Goal: Transaction & Acquisition: Subscribe to service/newsletter

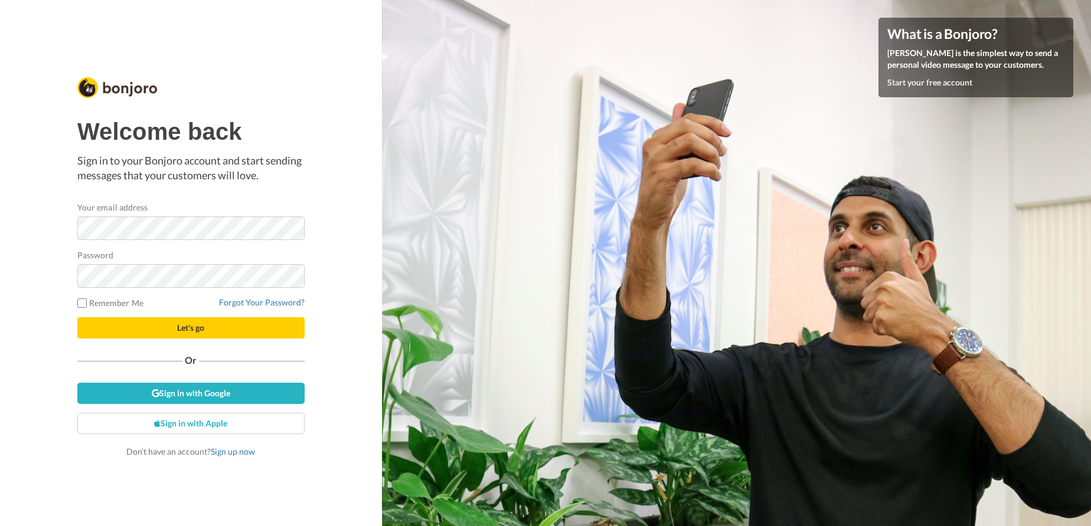
click at [177, 258] on div "Password" at bounding box center [190, 268] width 227 height 39
click at [192, 394] on link "Sign in with Google" at bounding box center [190, 393] width 227 height 21
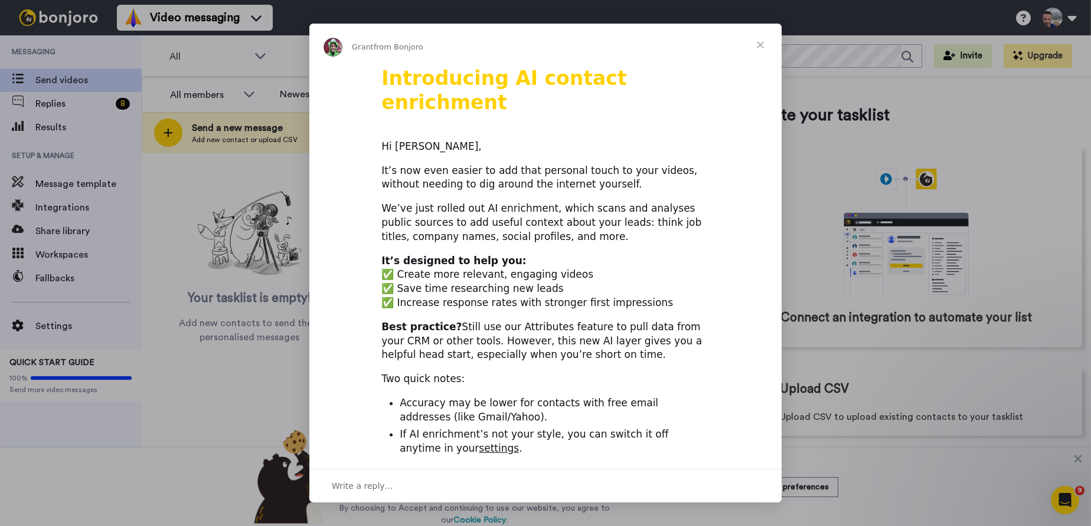
click at [757, 45] on span "Close" at bounding box center [760, 45] width 42 height 42
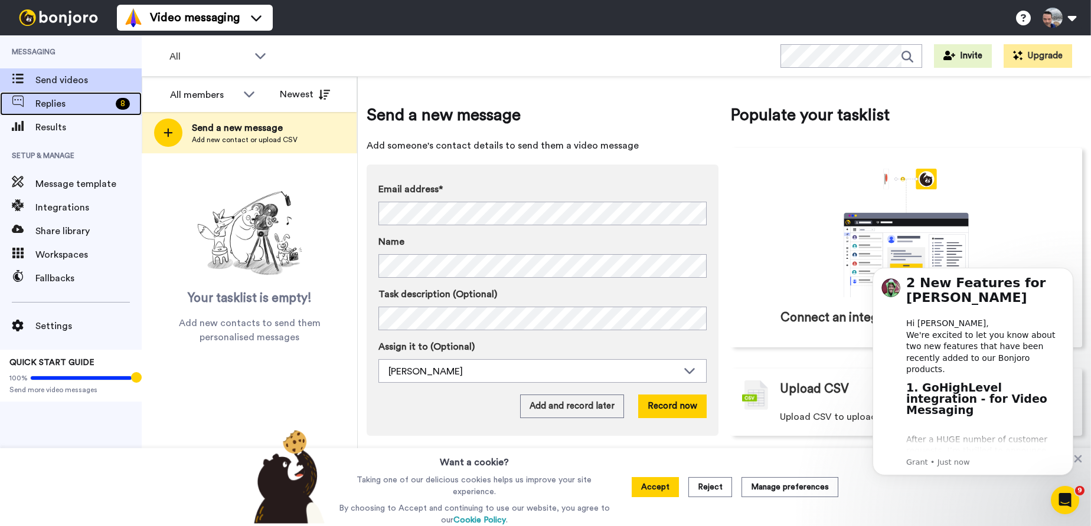
click at [55, 112] on div "Replies 8" at bounding box center [71, 104] width 142 height 24
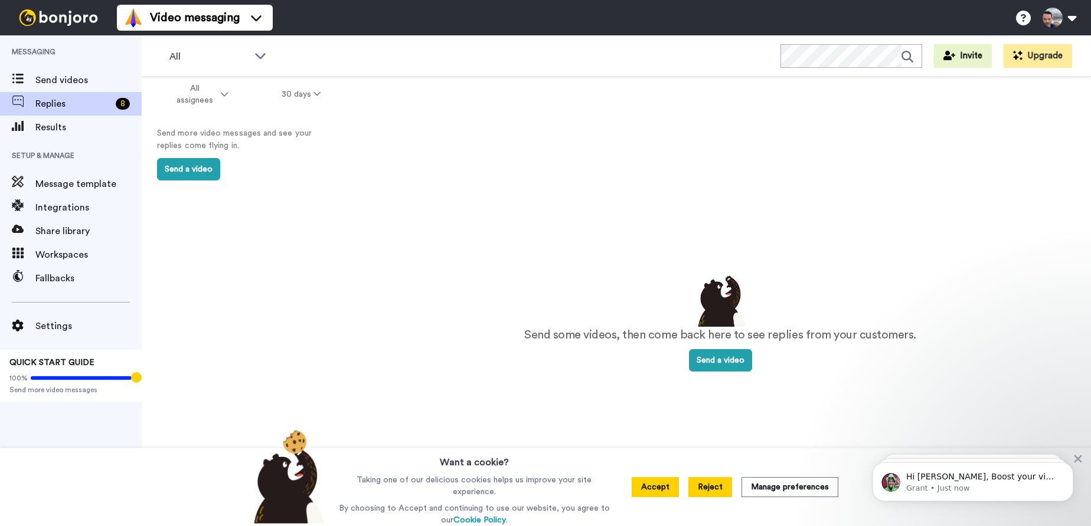
click at [699, 487] on button "Reject" at bounding box center [710, 487] width 44 height 20
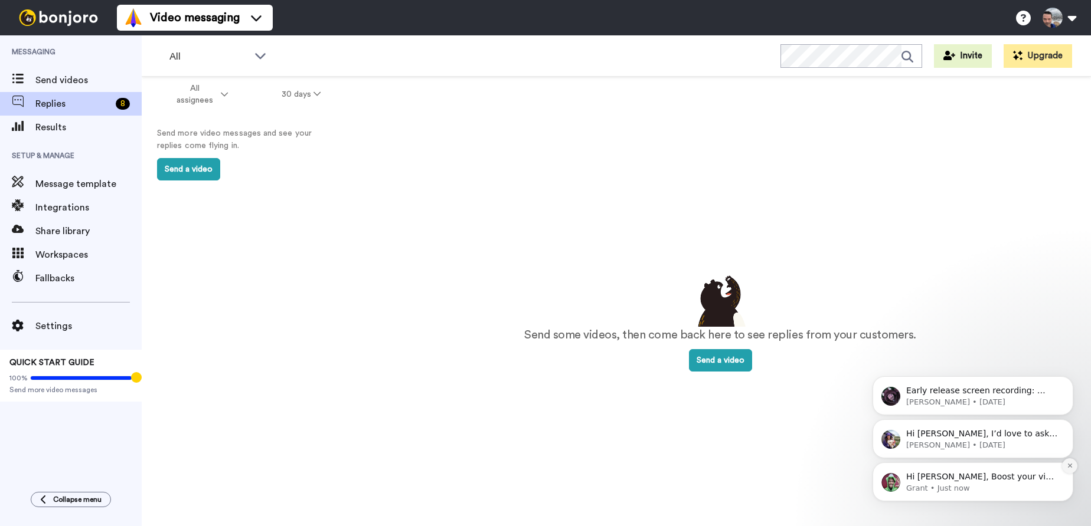
click at [1072, 464] on icon "Dismiss notification" at bounding box center [1069, 466] width 6 height 6
click at [1070, 463] on icon "Dismiss notification" at bounding box center [1069, 466] width 6 height 6
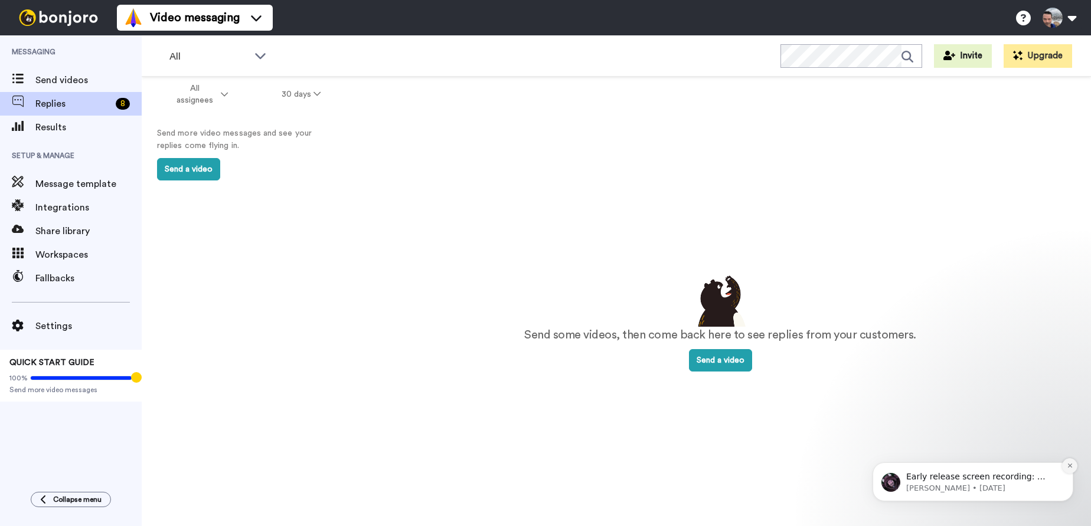
click at [1070, 466] on icon "Dismiss notification" at bounding box center [1069, 466] width 6 height 6
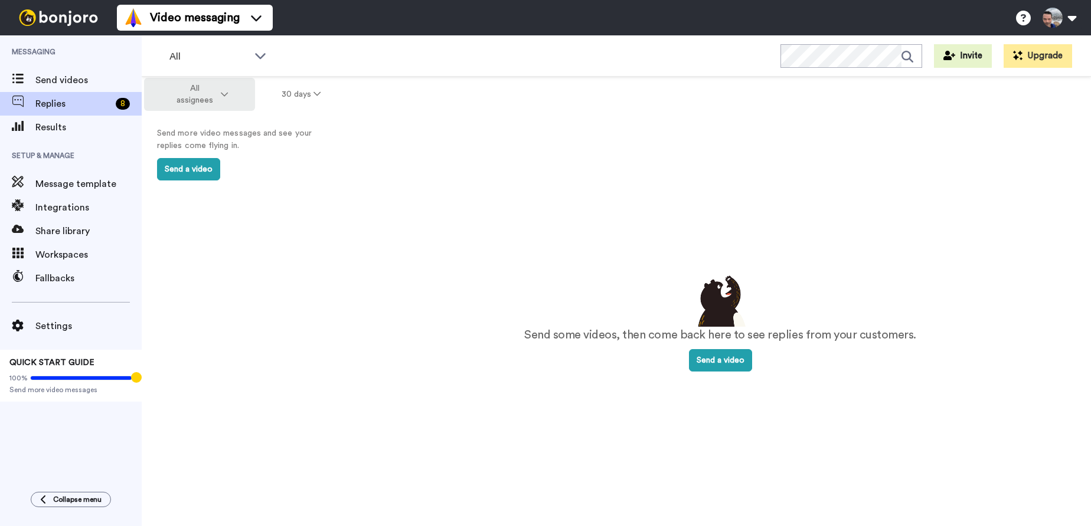
click at [225, 97] on icon at bounding box center [224, 94] width 7 height 8
click at [197, 146] on span "Mike Irving" at bounding box center [211, 145] width 76 height 9
click at [307, 91] on button "30 days" at bounding box center [301, 94] width 93 height 21
click at [293, 264] on span "All time" at bounding box center [284, 267] width 32 height 9
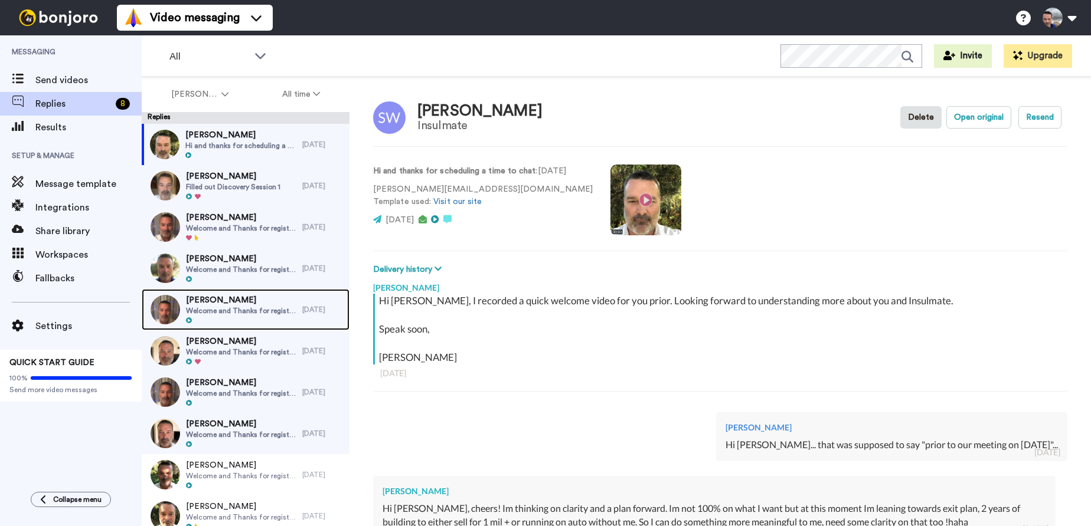
click at [235, 304] on span "Alana Magee" at bounding box center [241, 300] width 110 height 12
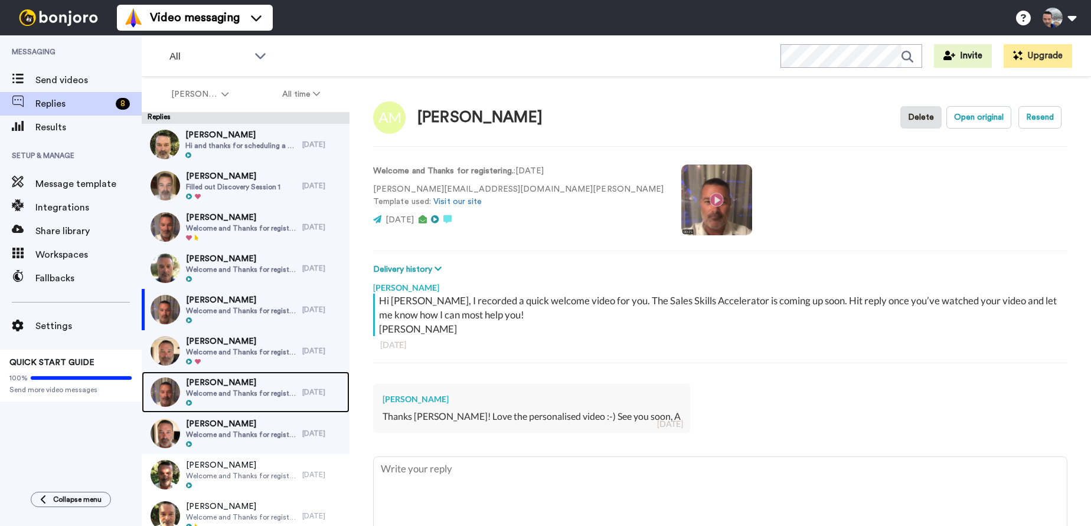
click at [240, 388] on span "Chris Hinds" at bounding box center [241, 383] width 110 height 12
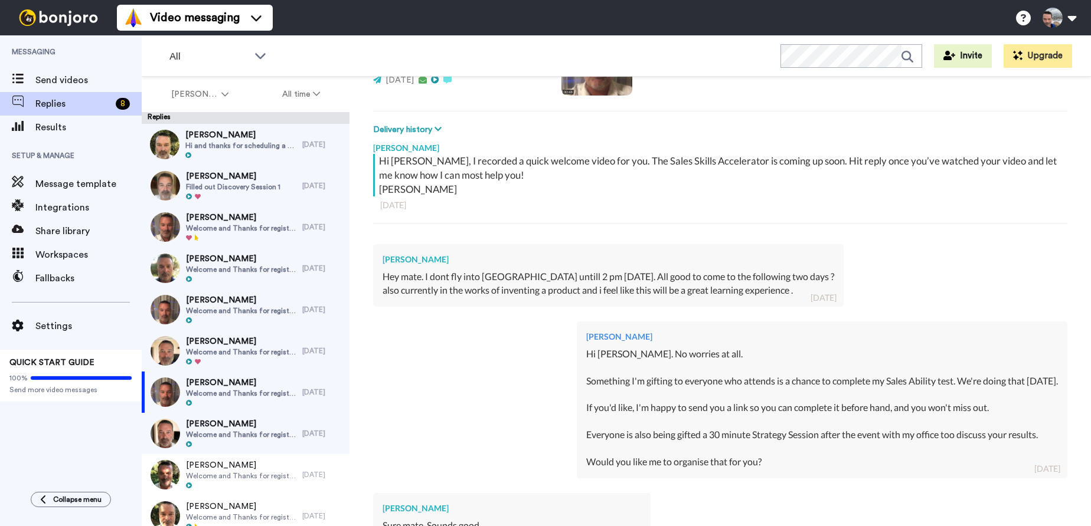
scroll to position [142, 0]
click at [481, 344] on div "Mike Irving Hi Chris. No worries at all. Something I'm gifting to everyone who …" at bounding box center [720, 396] width 694 height 172
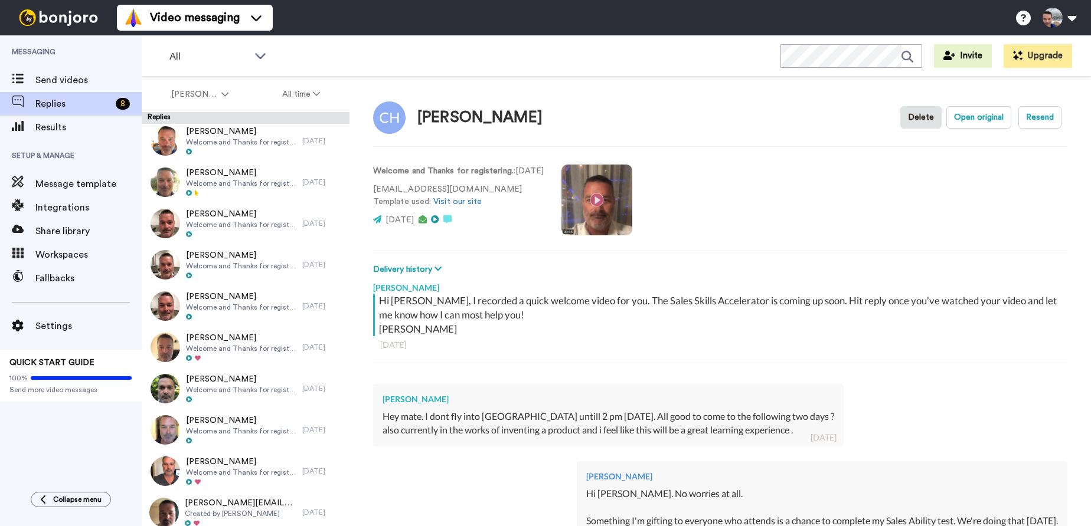
scroll to position [0, 0]
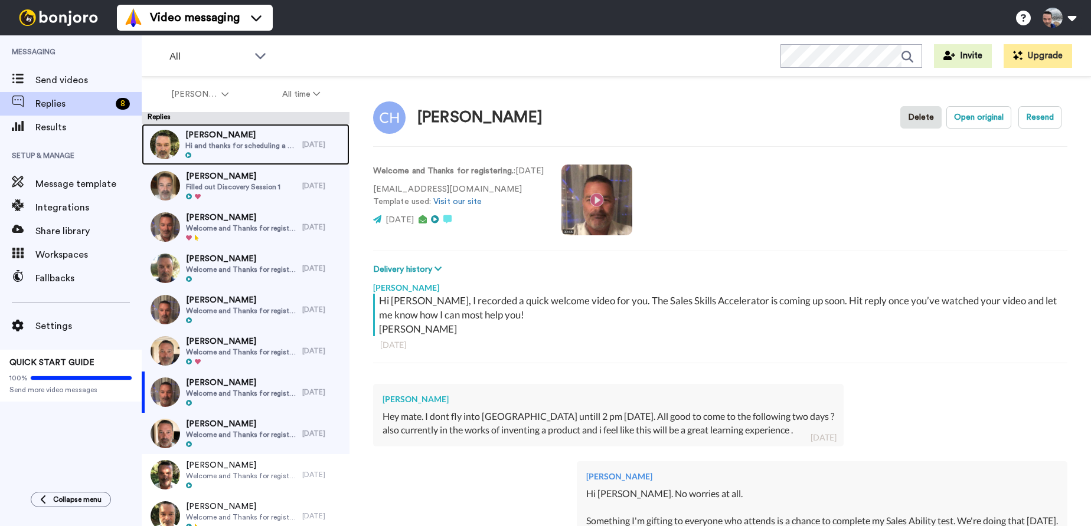
click at [222, 148] on span "Hi and thanks for scheduling a time to chat" at bounding box center [240, 145] width 111 height 9
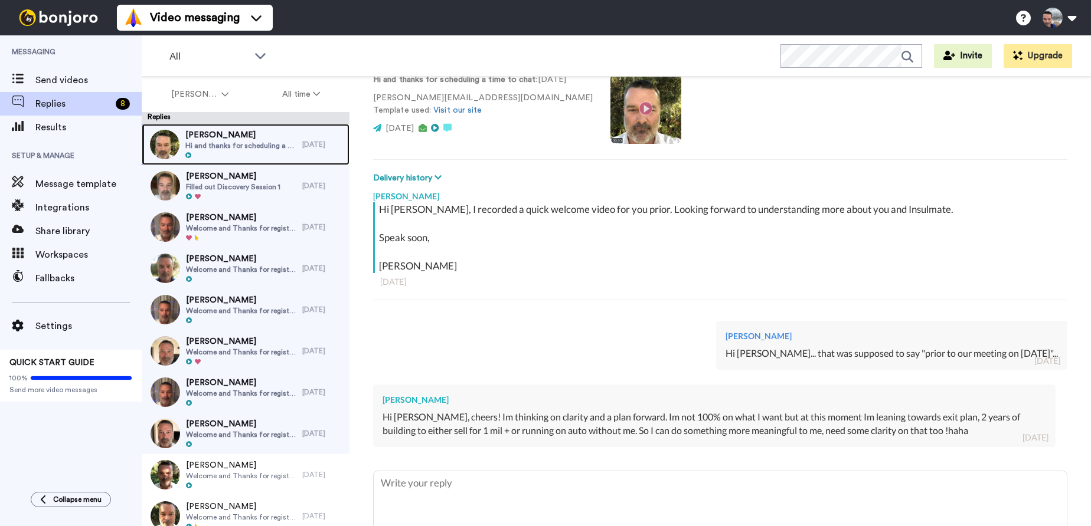
scroll to position [161, 0]
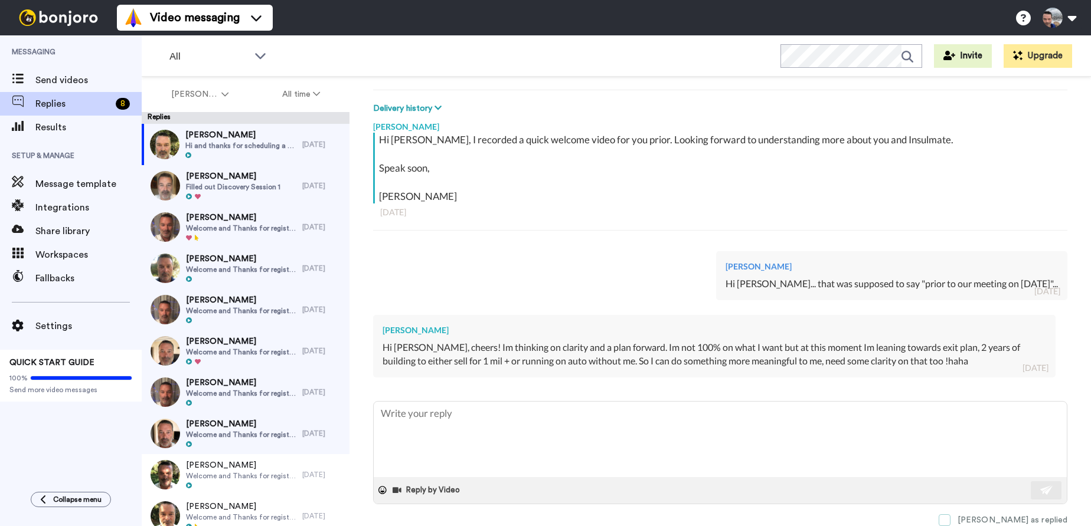
click at [950, 520] on span at bounding box center [944, 521] width 12 height 12
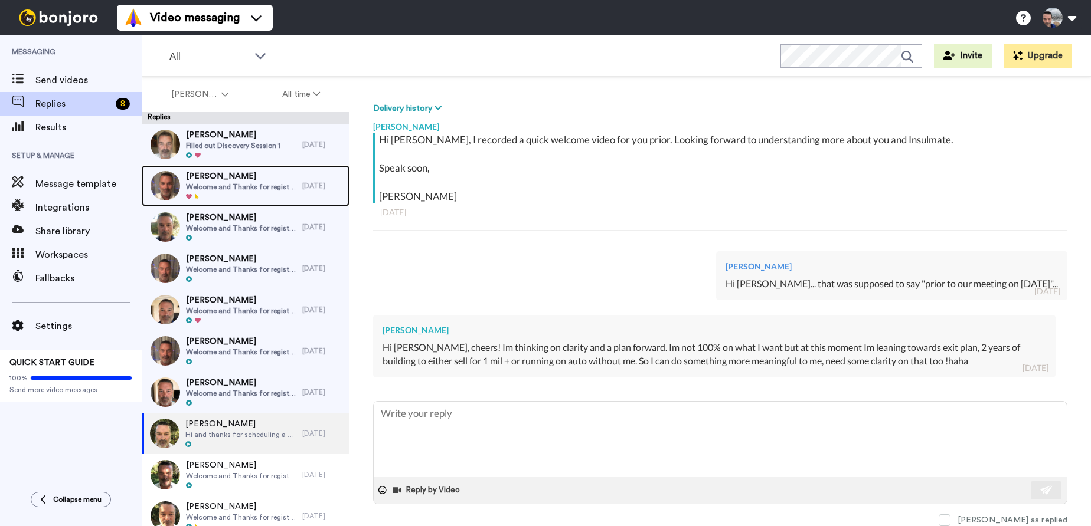
click at [230, 184] on span "Welcome and Thanks for registering." at bounding box center [241, 186] width 110 height 9
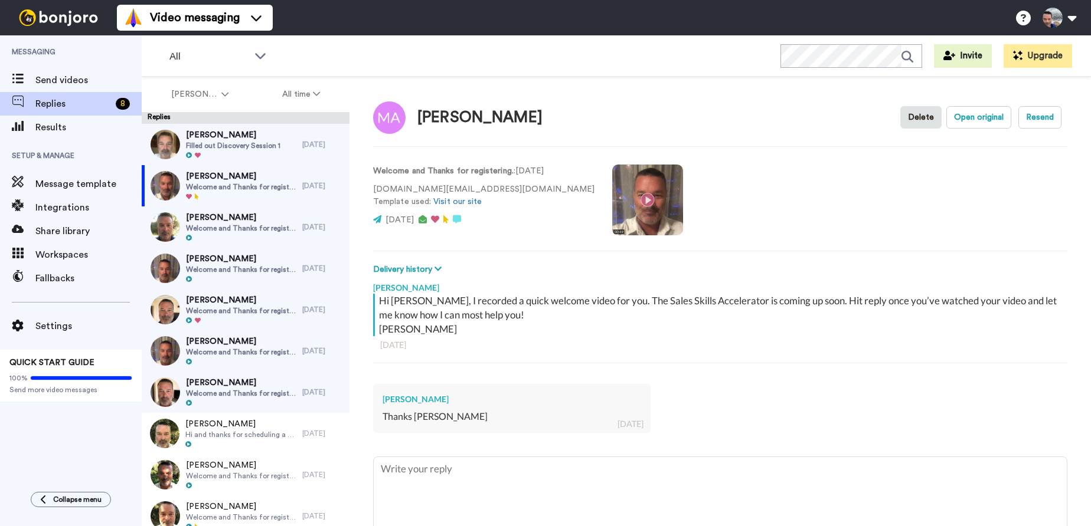
scroll to position [56, 0]
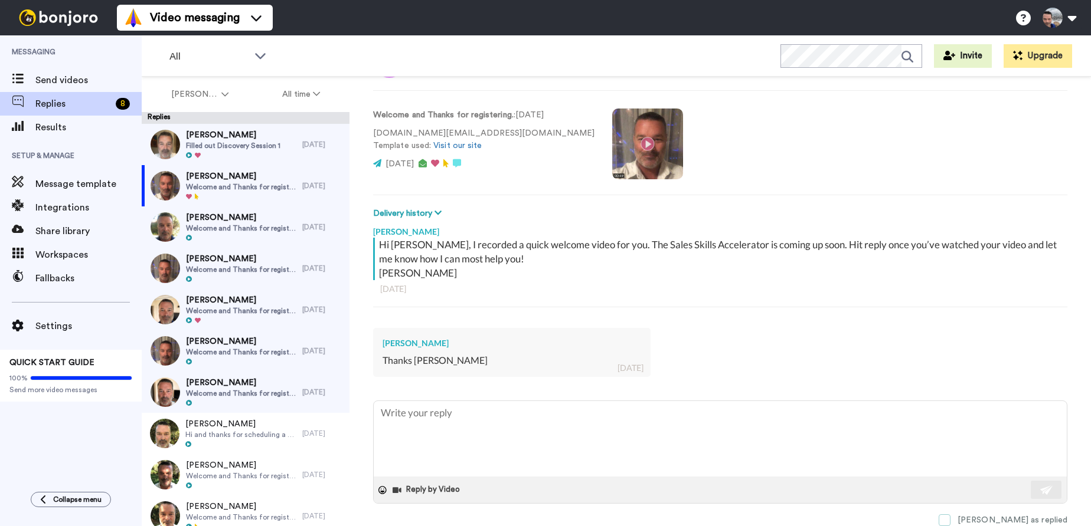
click at [950, 518] on span at bounding box center [944, 521] width 12 height 12
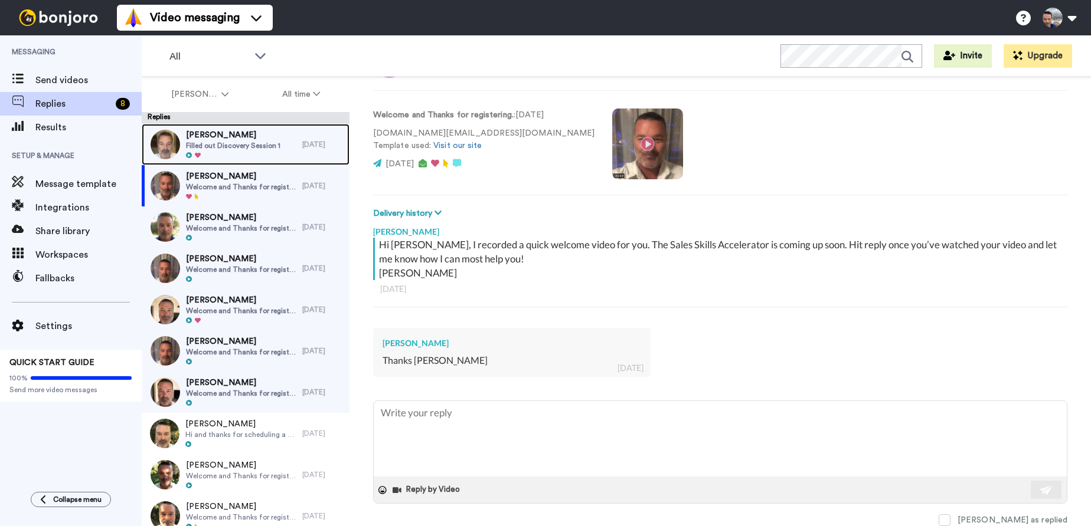
click at [241, 133] on span "[PERSON_NAME]" at bounding box center [233, 135] width 94 height 12
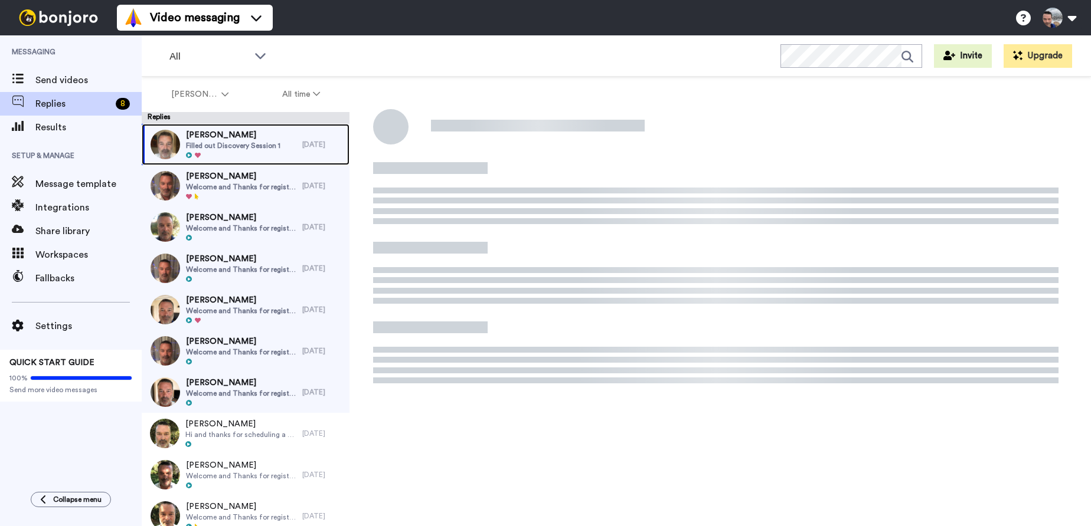
click at [220, 138] on span "Simon Chadwick" at bounding box center [233, 135] width 94 height 12
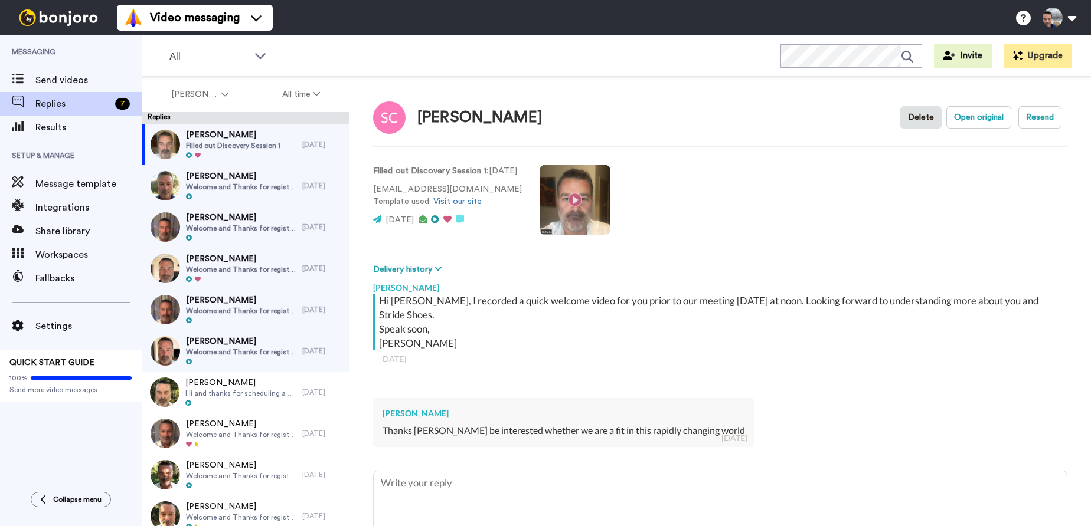
scroll to position [56, 0]
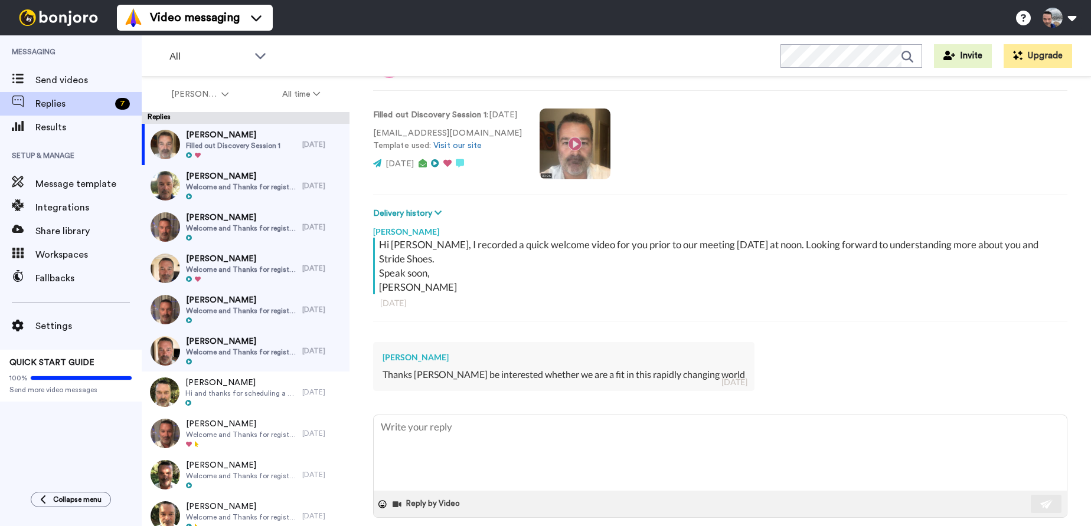
click at [950, 526] on span at bounding box center [944, 535] width 12 height 12
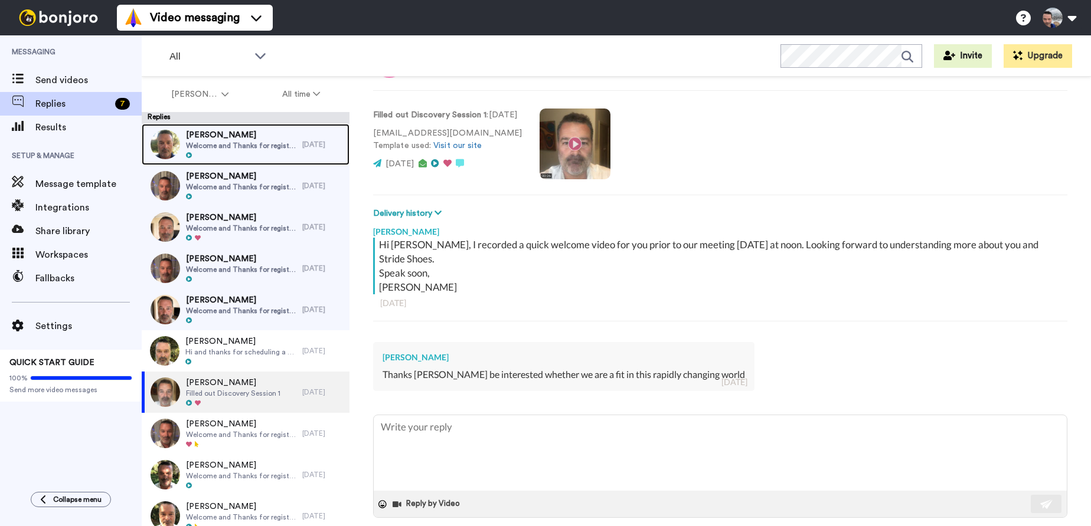
click at [218, 136] on span "Heath Ryan" at bounding box center [241, 135] width 110 height 12
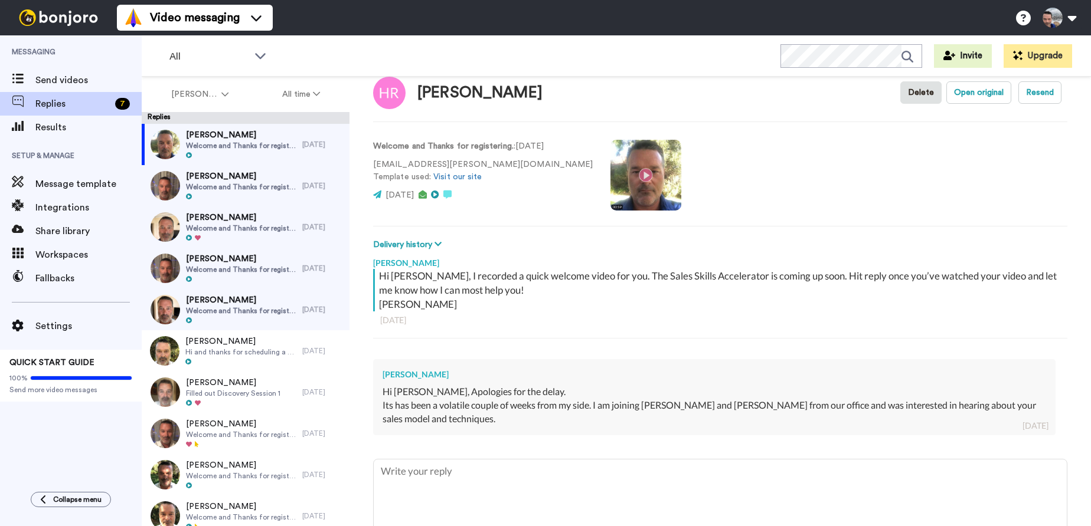
scroll to position [83, 0]
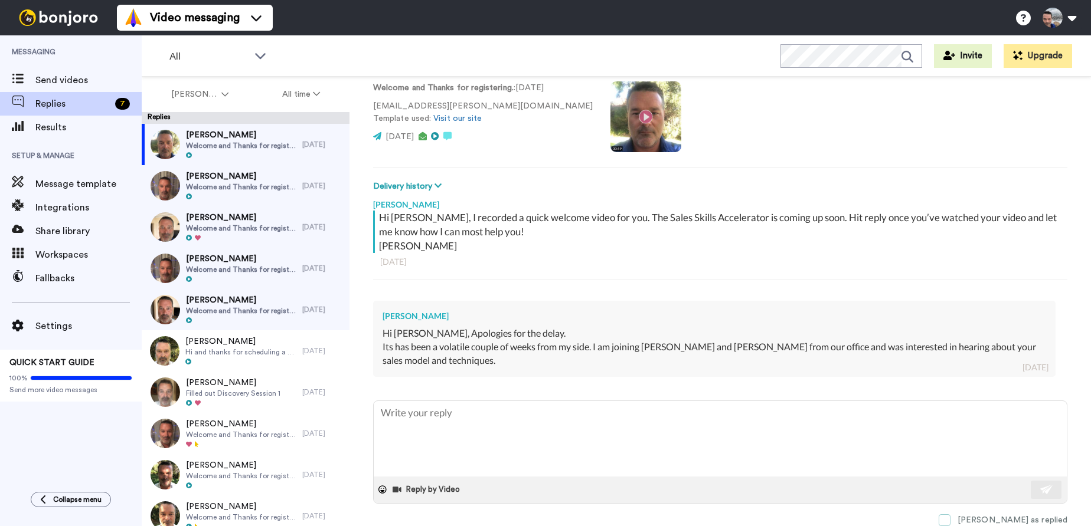
click at [950, 523] on span at bounding box center [944, 521] width 12 height 12
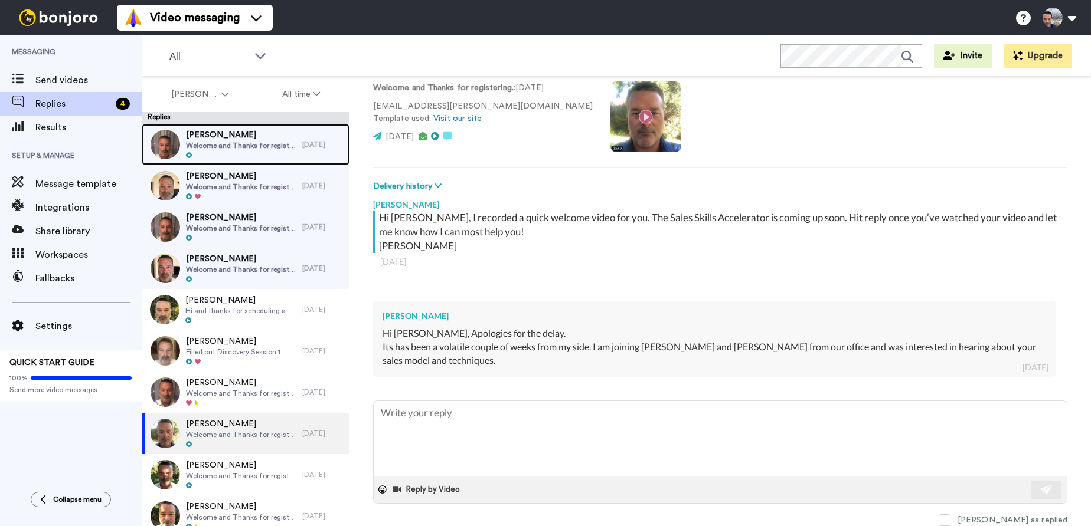
click at [205, 144] on span "Welcome and Thanks for registering." at bounding box center [241, 145] width 110 height 9
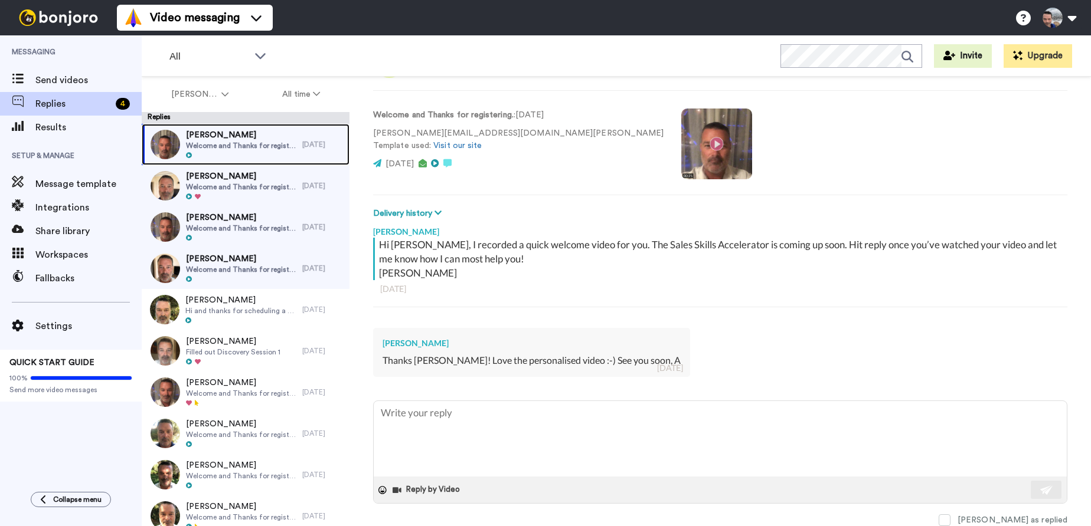
scroll to position [56, 0]
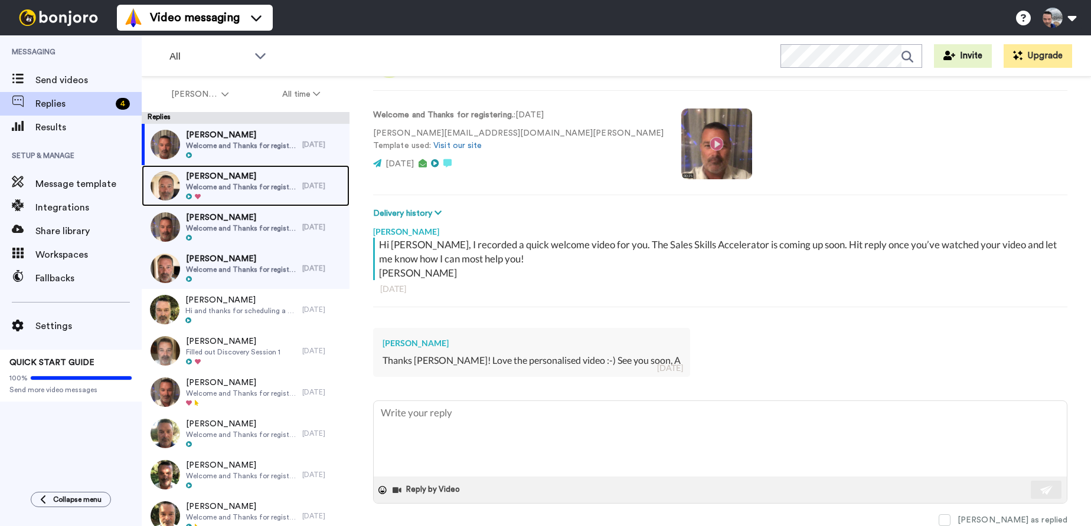
click at [211, 181] on span "Jon Aindow" at bounding box center [241, 177] width 110 height 12
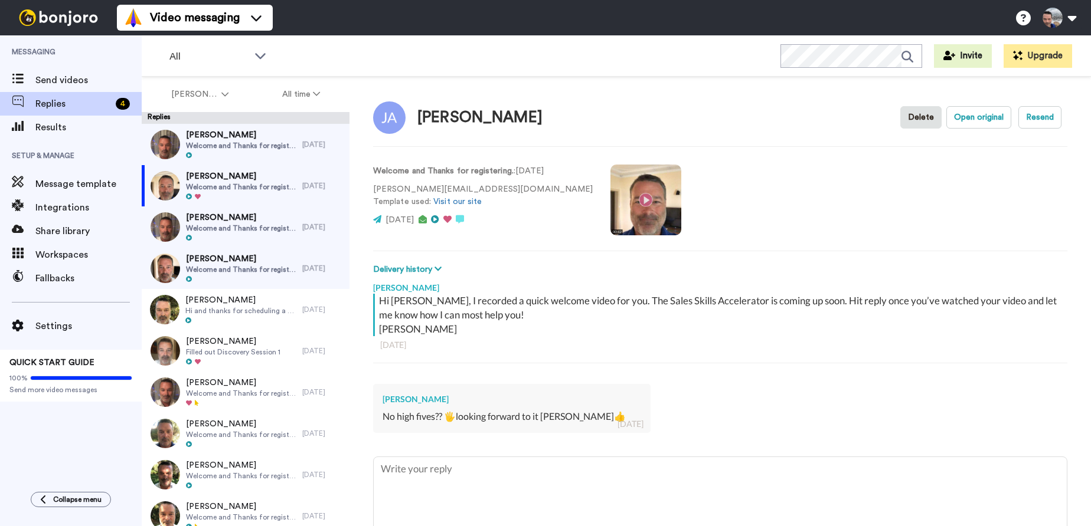
scroll to position [56, 0]
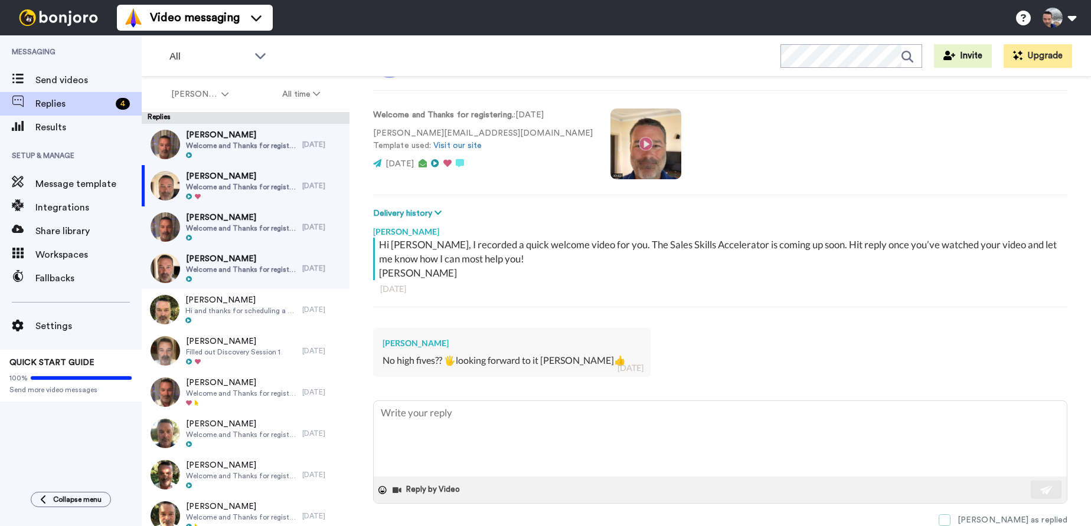
click at [950, 521] on span at bounding box center [944, 521] width 12 height 12
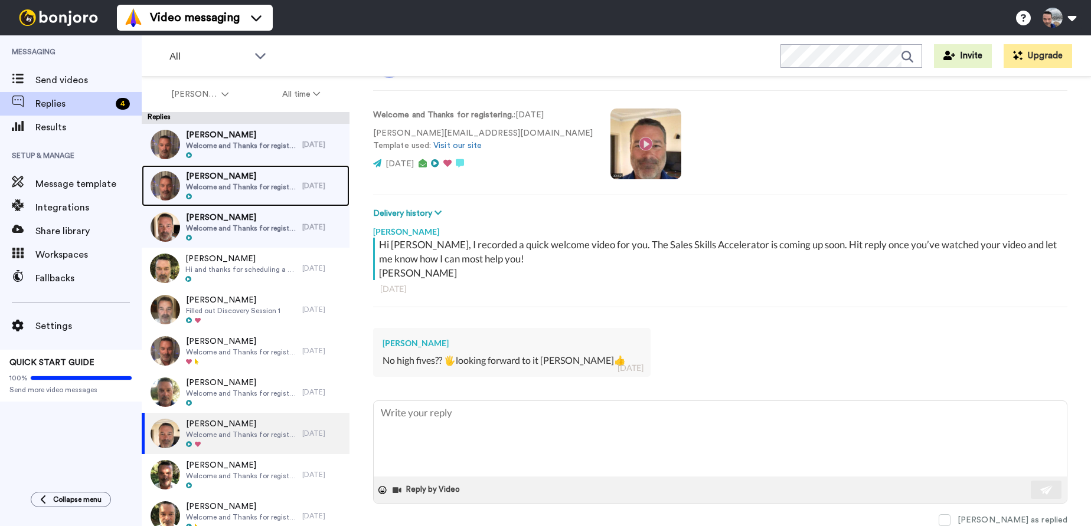
click at [223, 175] on span "Chris Hinds" at bounding box center [241, 177] width 110 height 12
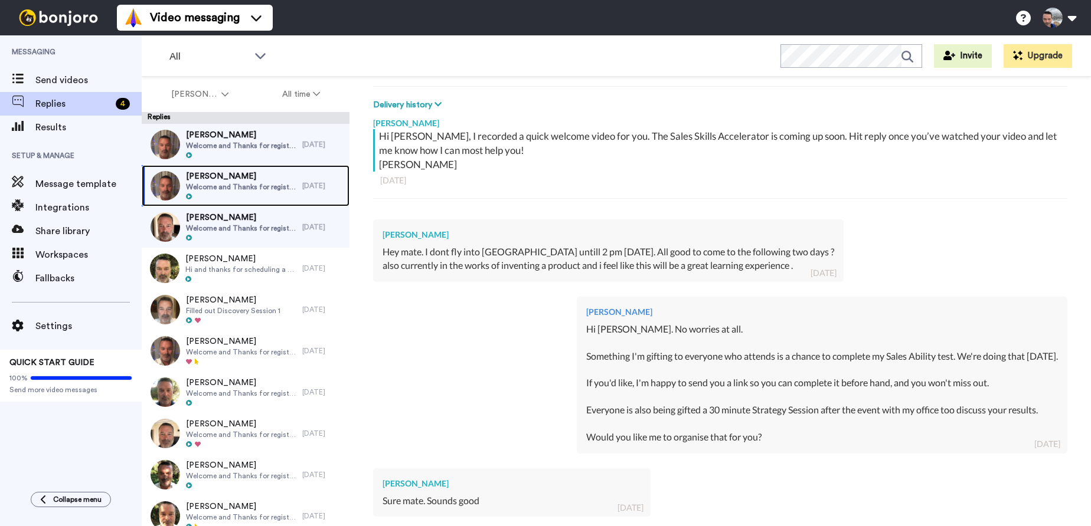
scroll to position [304, 0]
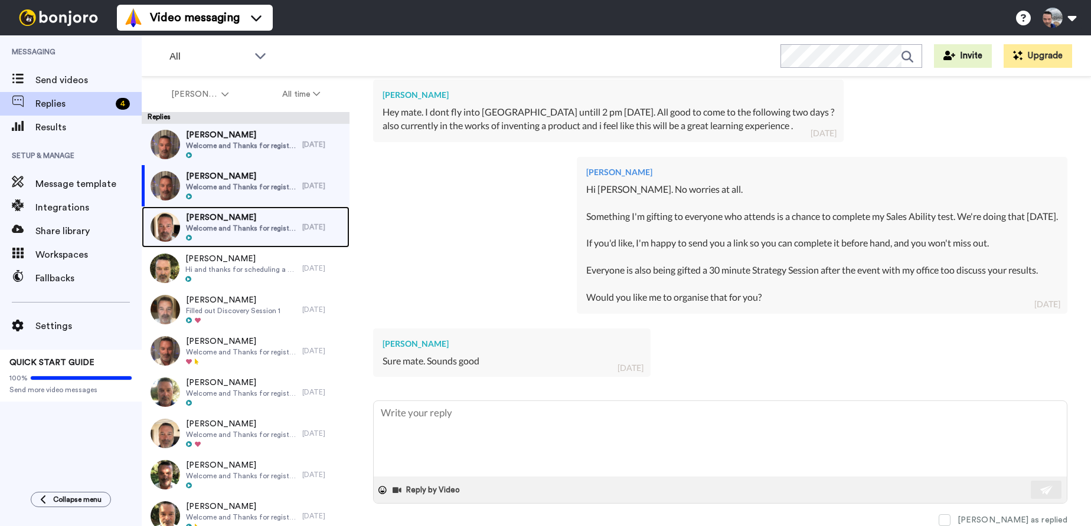
click at [228, 215] on span "Melinda Vaughan" at bounding box center [241, 218] width 110 height 12
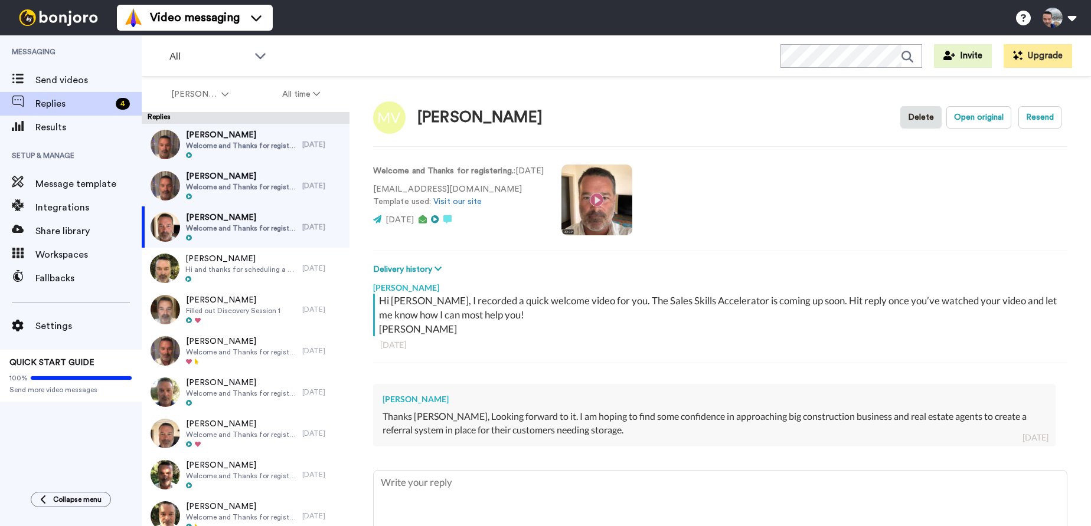
scroll to position [70, 0]
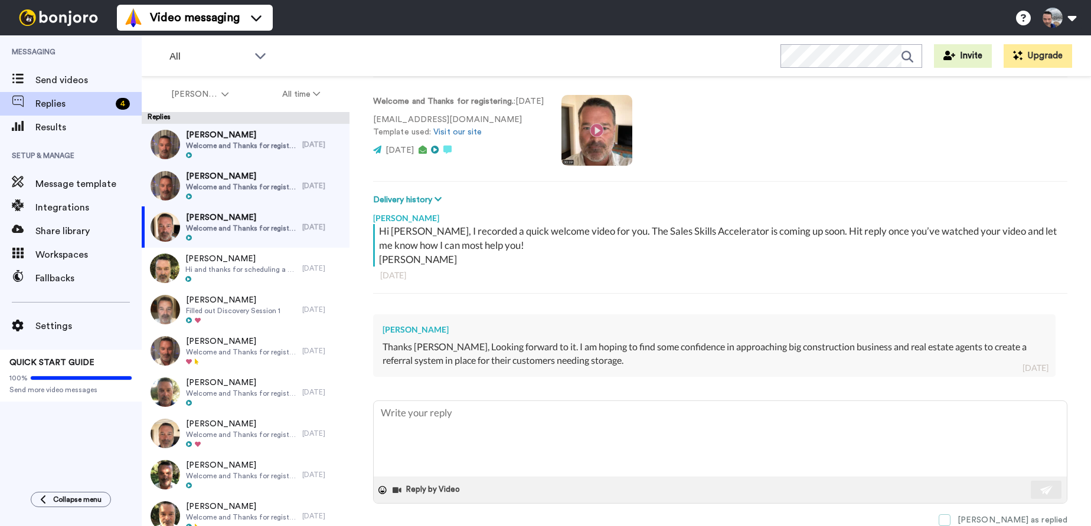
click at [950, 516] on span at bounding box center [944, 521] width 12 height 12
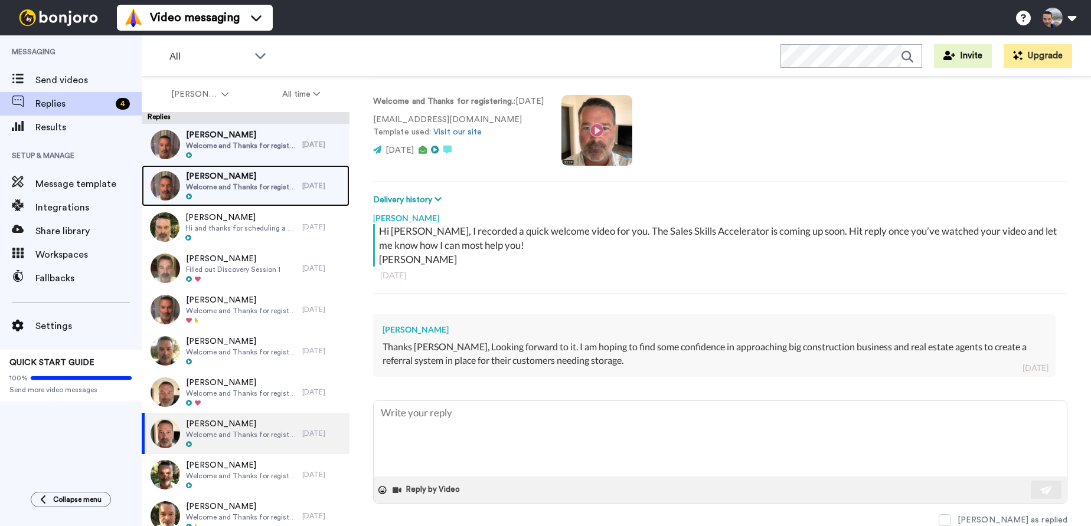
click at [230, 173] on span "Chris Hinds" at bounding box center [241, 177] width 110 height 12
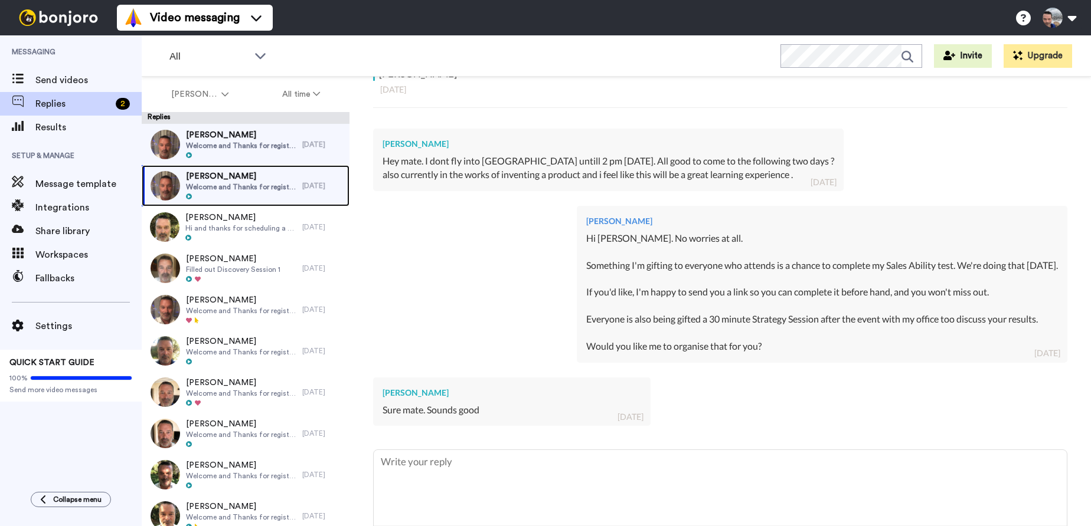
scroll to position [304, 0]
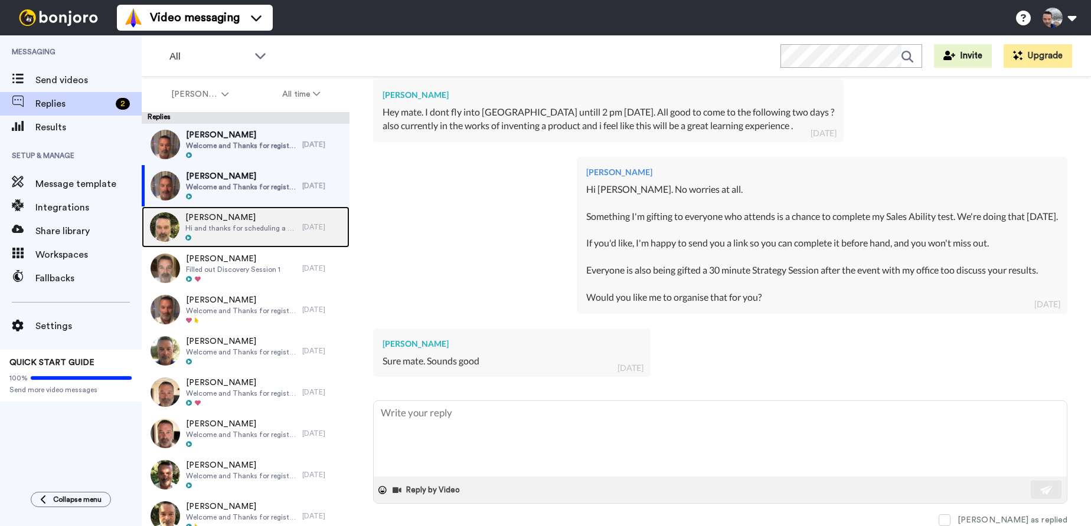
click at [233, 220] on span "Shane Williams" at bounding box center [240, 218] width 111 height 12
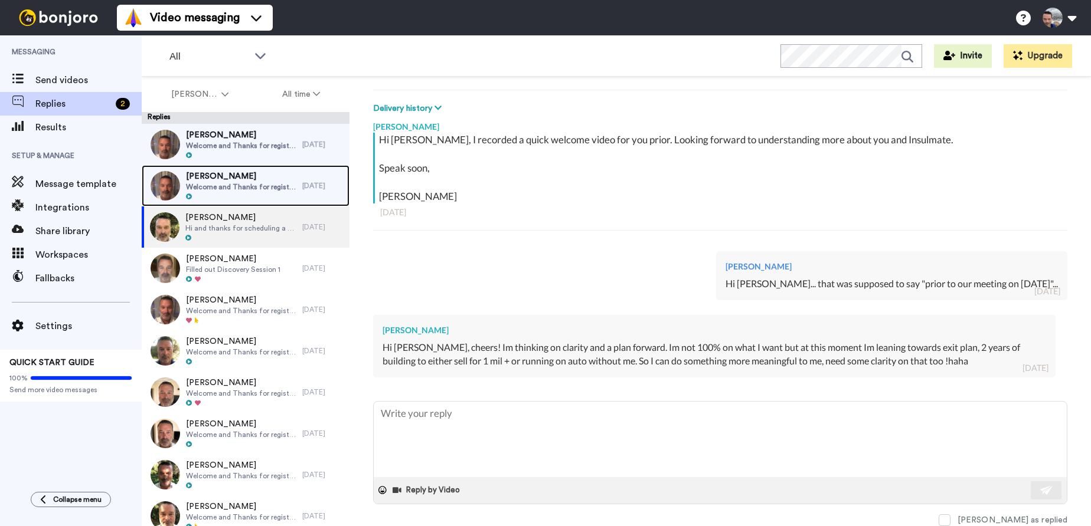
click at [233, 186] on span "Welcome and Thanks for registering." at bounding box center [241, 186] width 110 height 9
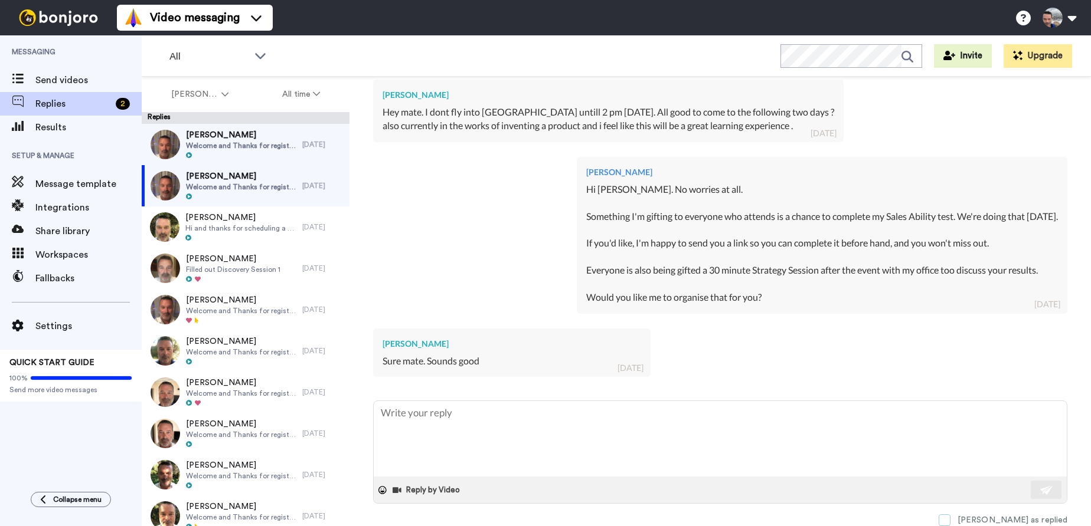
click at [950, 518] on span at bounding box center [944, 521] width 12 height 12
click at [950, 519] on span at bounding box center [944, 521] width 12 height 12
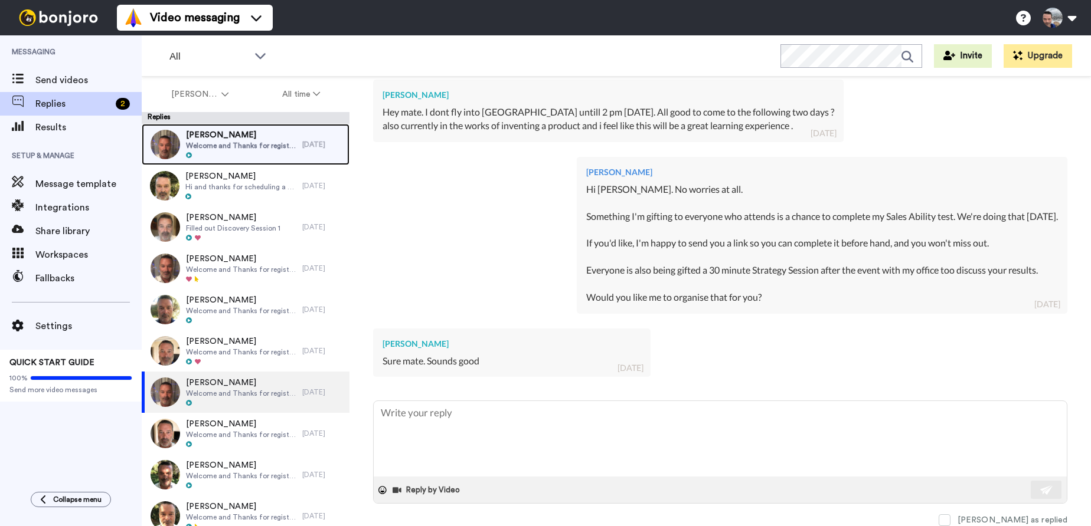
click at [214, 133] on span "Alana Magee" at bounding box center [241, 135] width 110 height 12
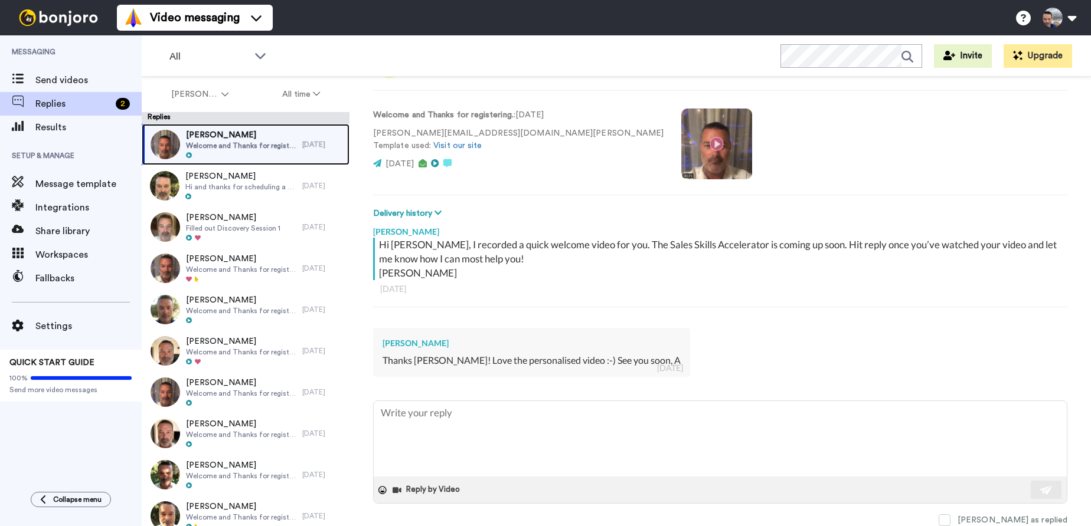
scroll to position [56, 0]
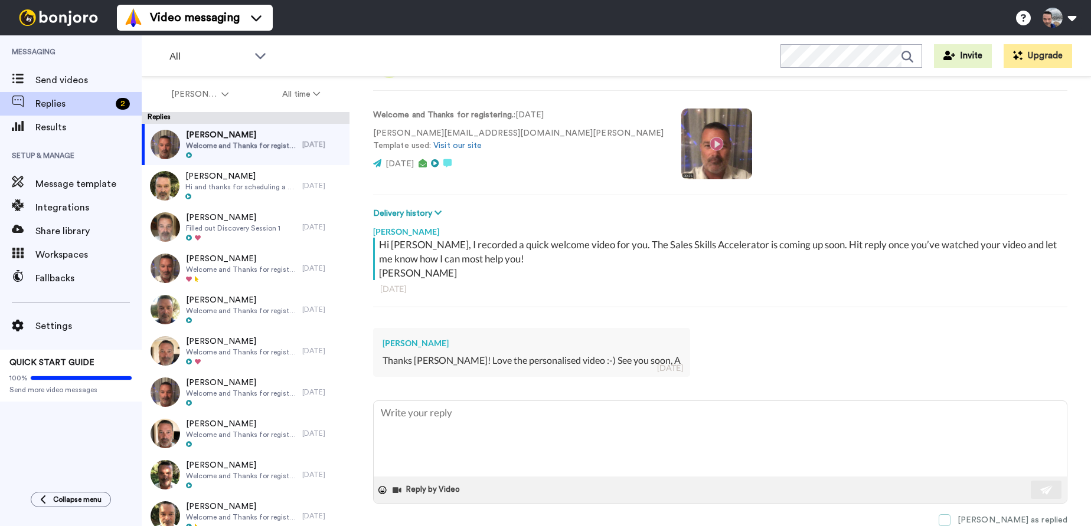
click at [950, 522] on span at bounding box center [944, 521] width 12 height 12
click at [988, 520] on div "Mark as replied" at bounding box center [720, 520] width 694 height 12
click at [950, 520] on span at bounding box center [944, 521] width 12 height 12
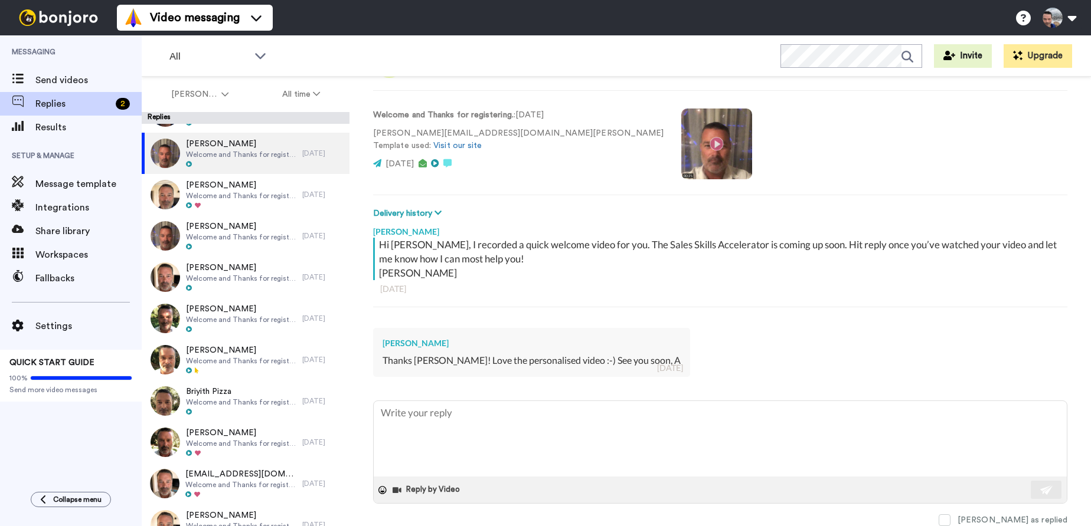
scroll to position [0, 0]
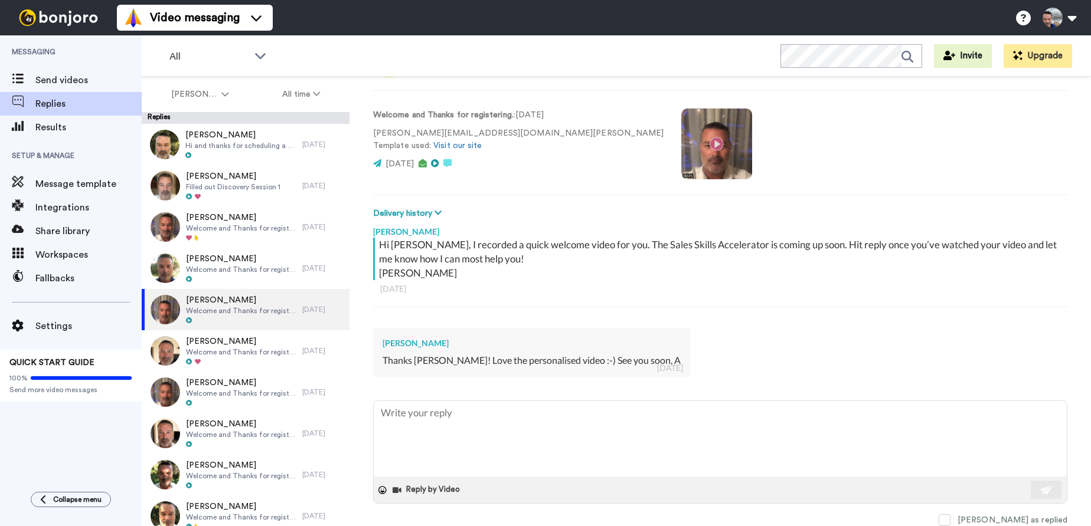
type textarea "x"
click at [59, 129] on span "Results" at bounding box center [88, 127] width 106 height 14
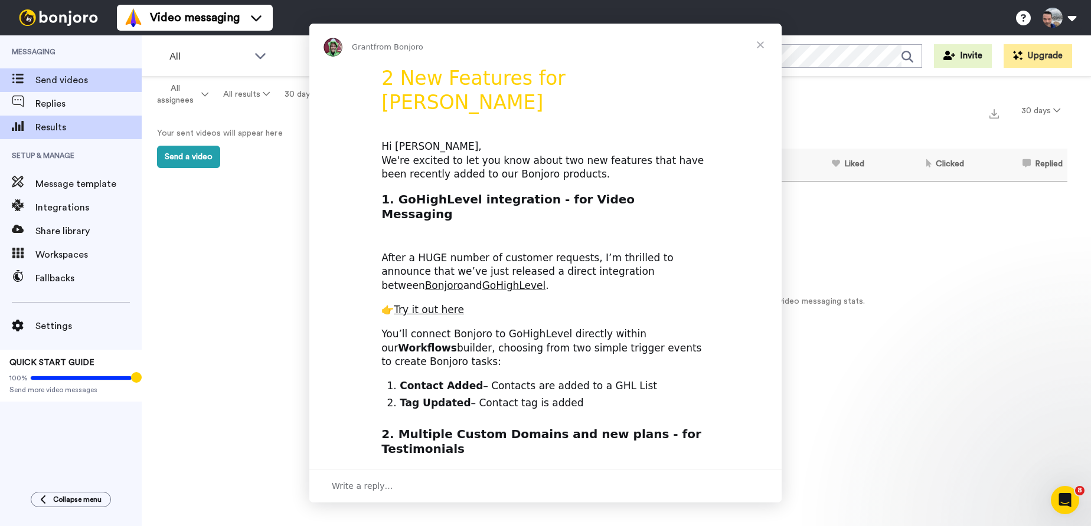
click at [48, 86] on div "Intercom messenger" at bounding box center [545, 263] width 1091 height 526
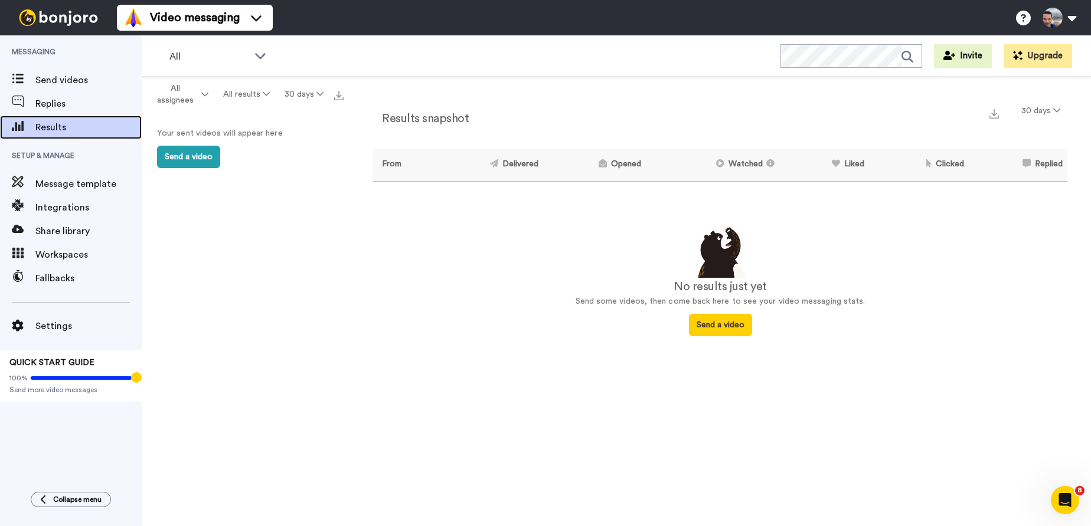
click at [50, 128] on span "Results" at bounding box center [88, 127] width 106 height 14
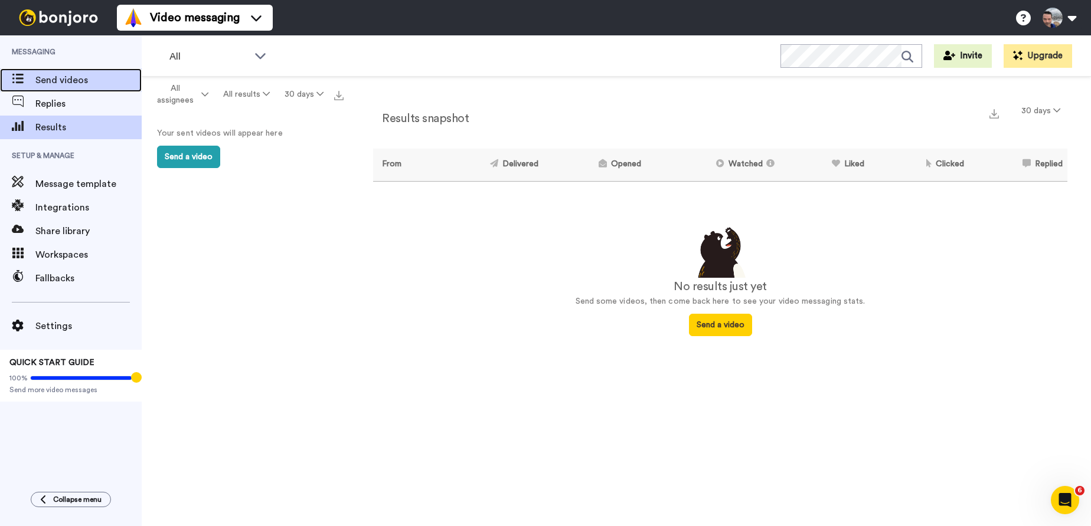
click at [73, 77] on span "Send videos" at bounding box center [88, 80] width 106 height 14
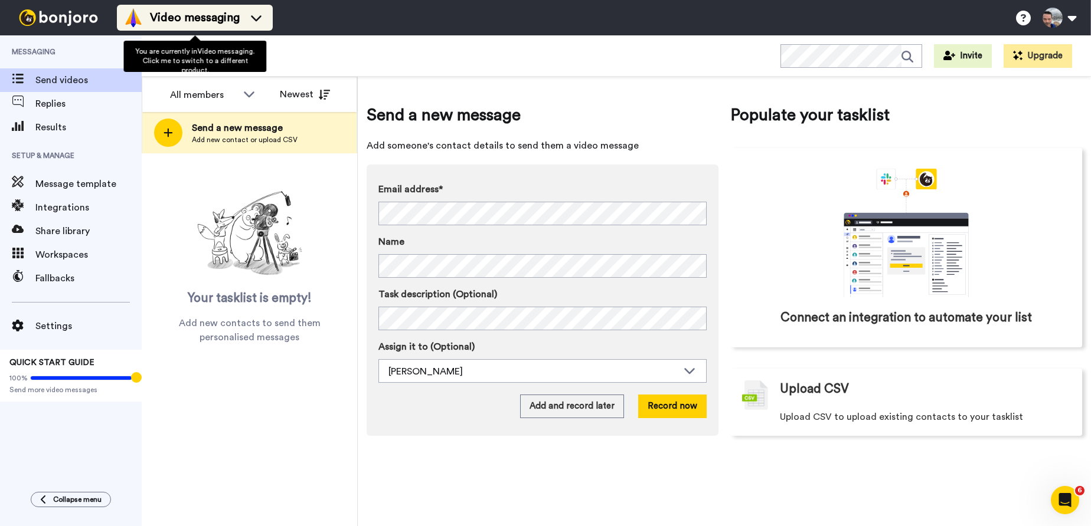
click at [256, 21] on icon at bounding box center [256, 18] width 19 height 12
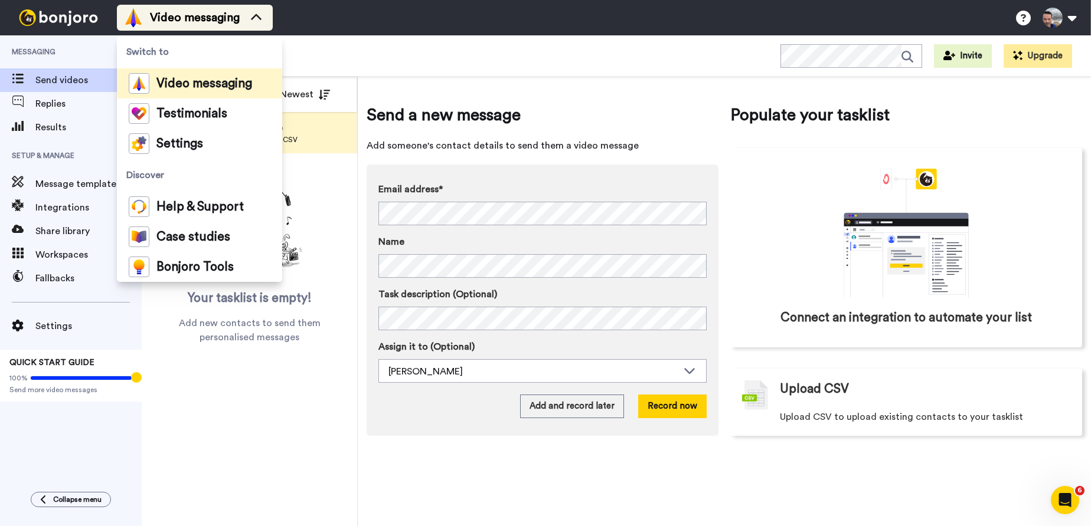
click at [256, 21] on icon at bounding box center [256, 18] width 19 height 12
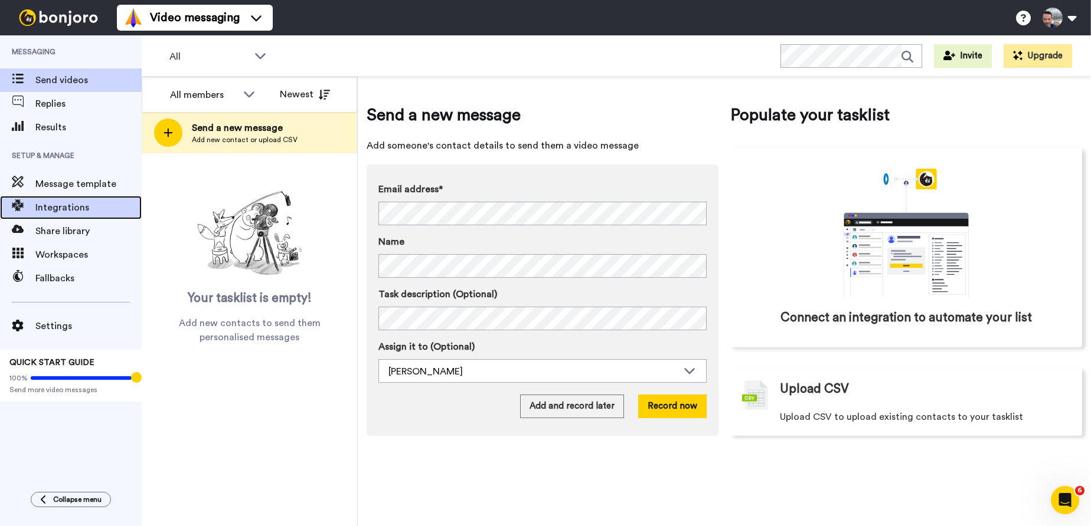
click at [55, 212] on span "Integrations" at bounding box center [88, 208] width 106 height 14
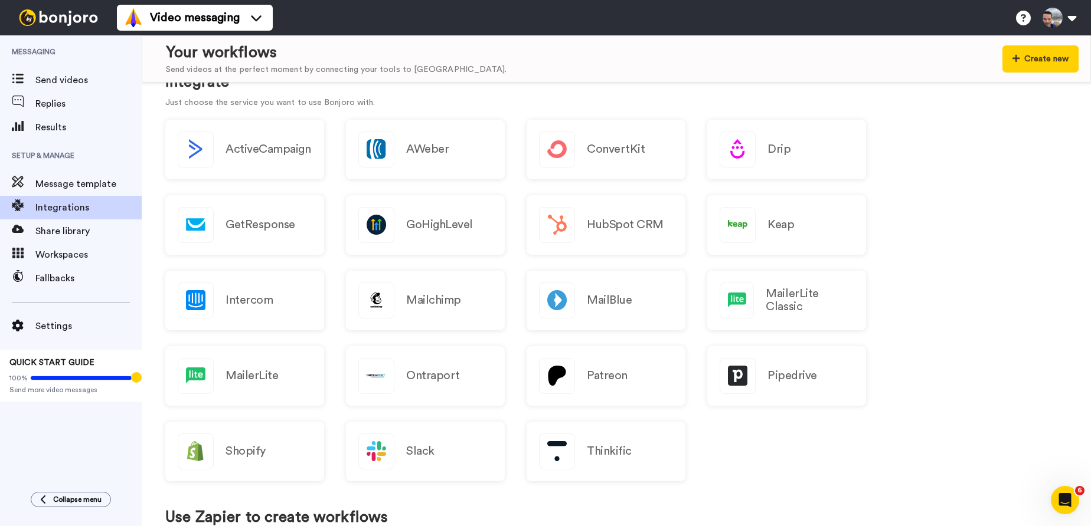
scroll to position [137, 0]
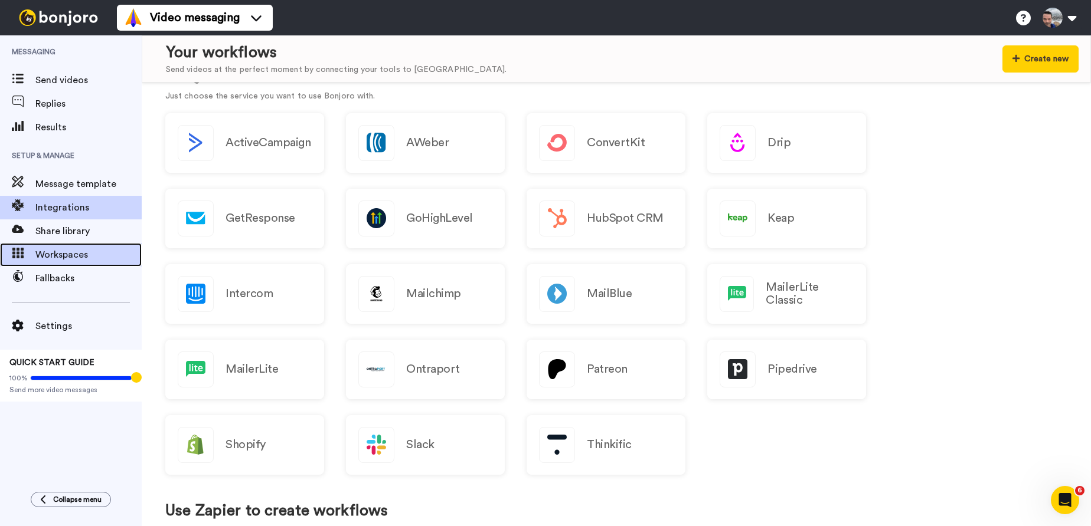
click at [36, 254] on span "Workspaces" at bounding box center [88, 255] width 106 height 14
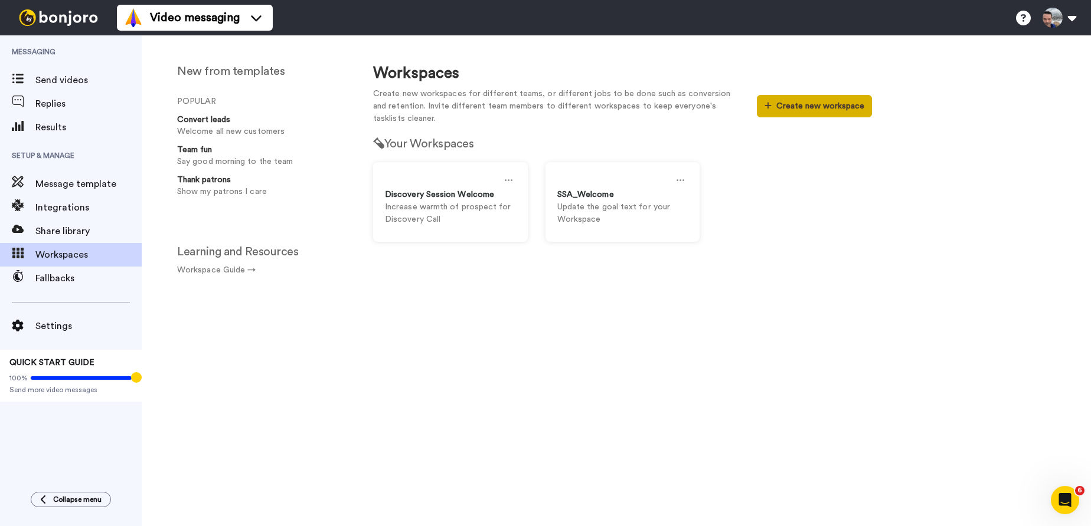
click at [806, 107] on button "Create new workspace" at bounding box center [814, 106] width 115 height 22
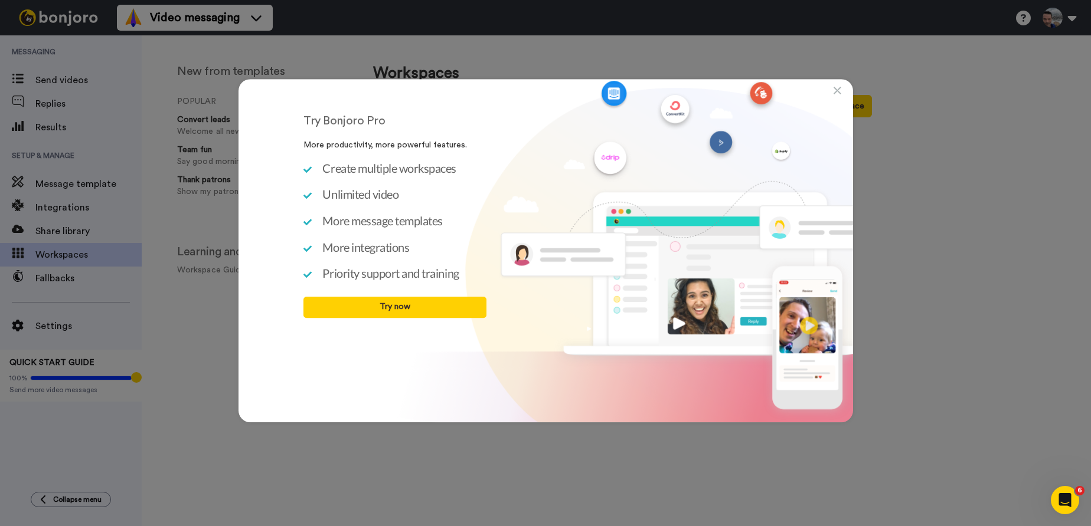
click at [835, 91] on icon at bounding box center [837, 91] width 8 height 12
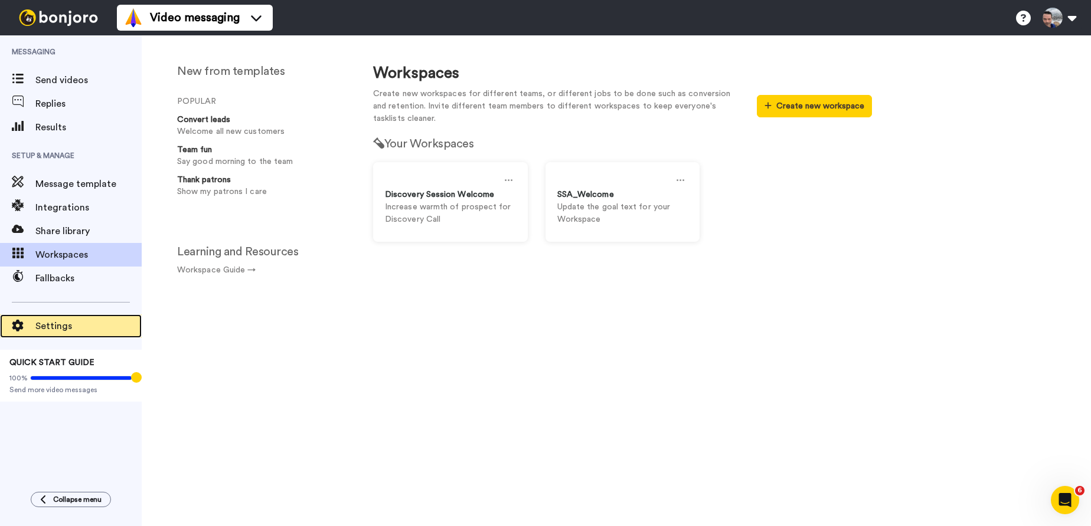
click at [55, 328] on span "Settings" at bounding box center [88, 326] width 106 height 14
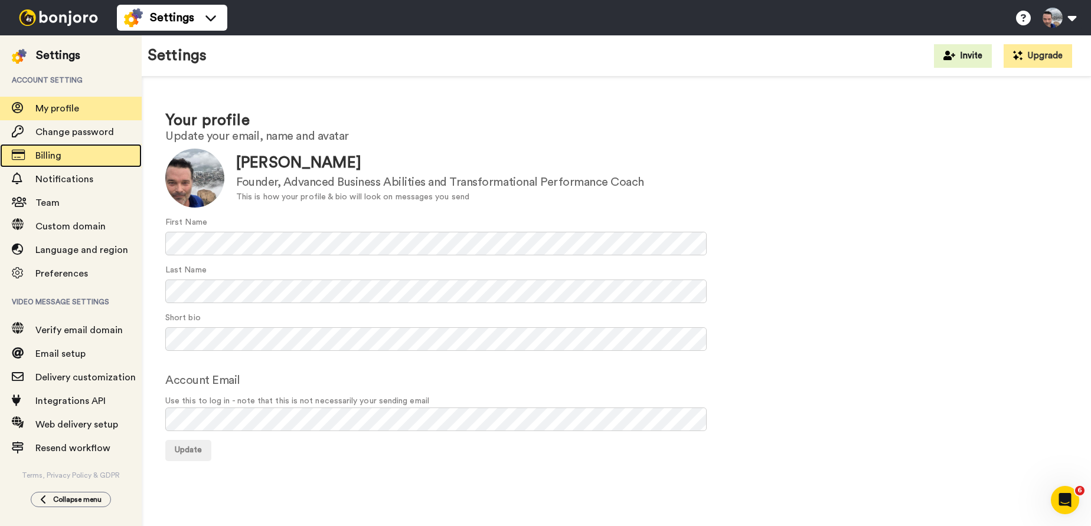
click at [47, 156] on span "Billing" at bounding box center [48, 155] width 26 height 9
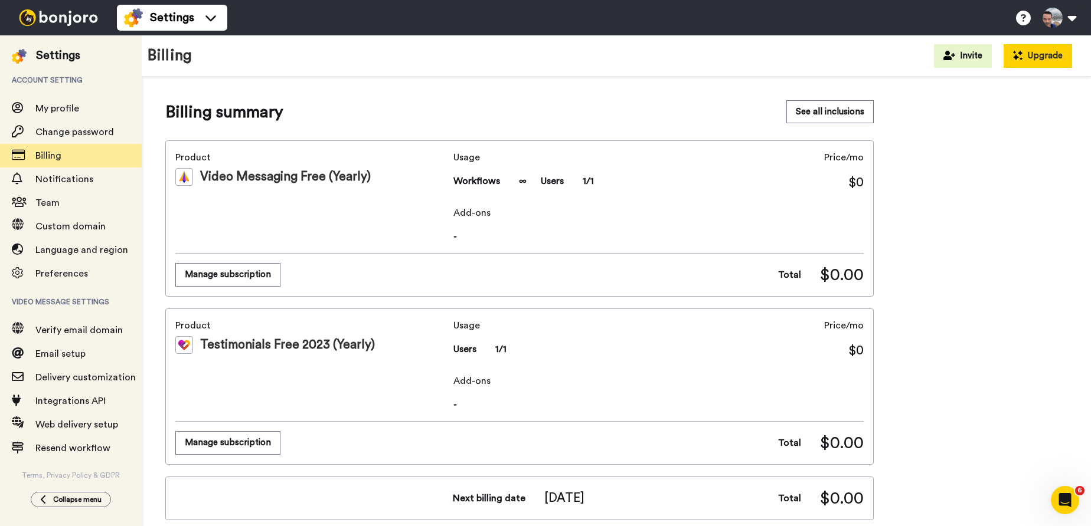
click at [1040, 57] on button "Upgrade" at bounding box center [1037, 56] width 68 height 24
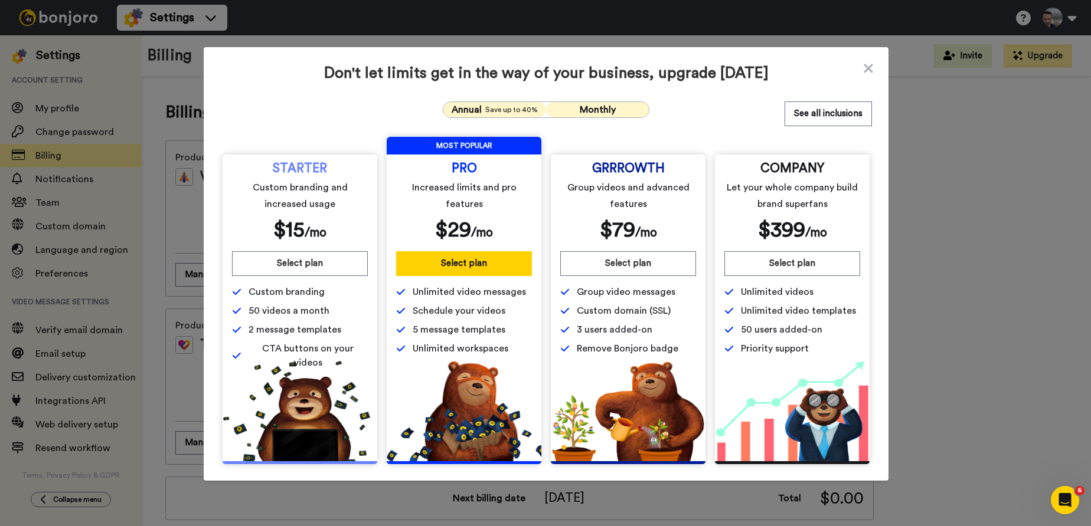
click at [598, 110] on span "Monthly" at bounding box center [597, 109] width 36 height 9
click at [503, 109] on span "Save up to 40%" at bounding box center [511, 109] width 53 height 9
click at [868, 68] on icon at bounding box center [867, 68] width 9 height 9
